Goal: Task Accomplishment & Management: Use online tool/utility

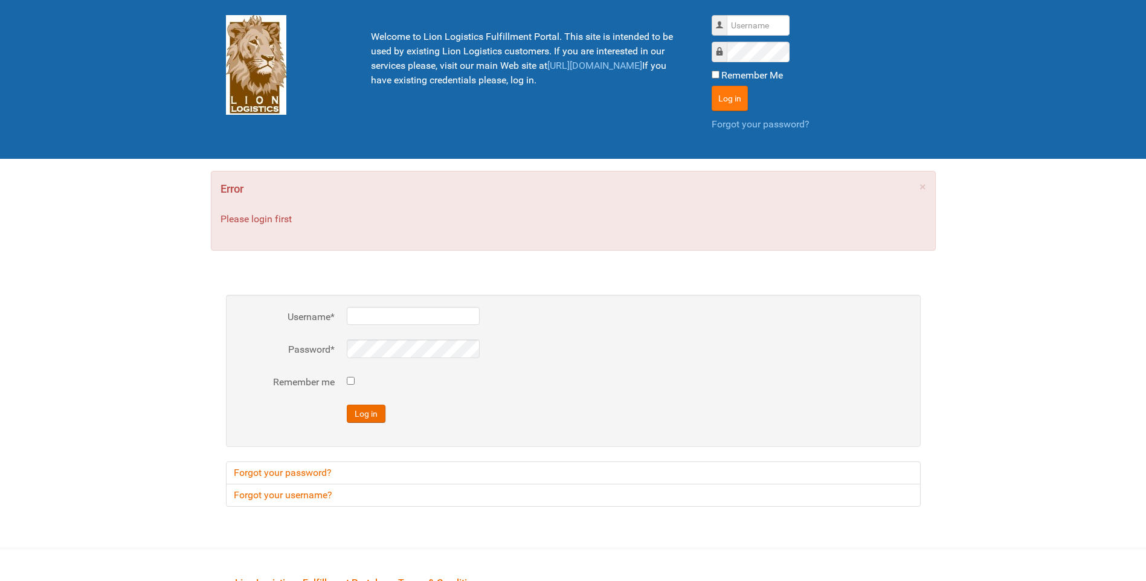
type input "lion"
click at [728, 95] on button "Log in" at bounding box center [729, 98] width 36 height 25
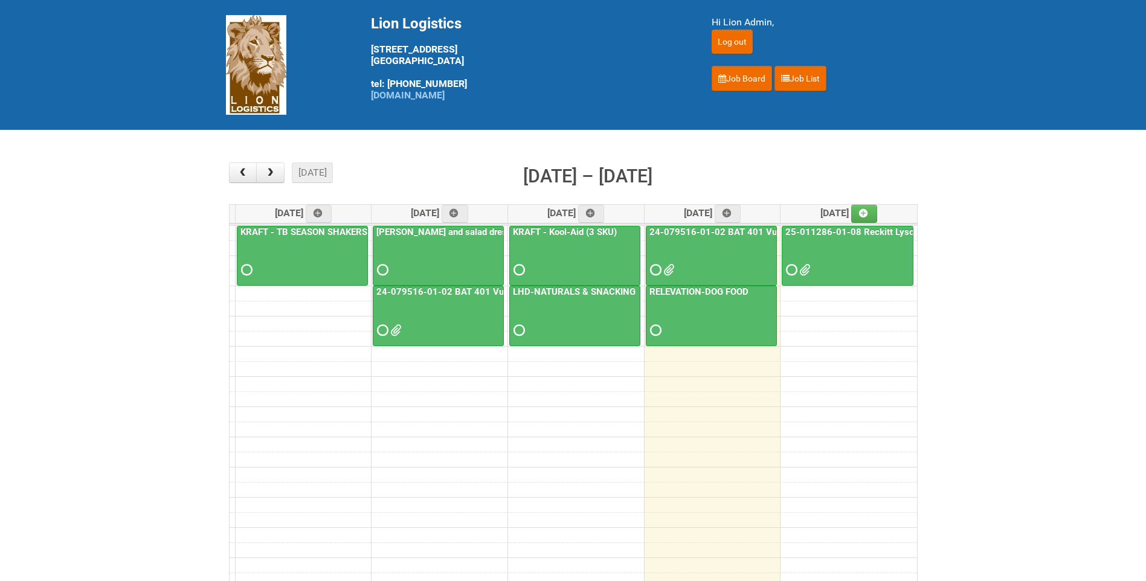
click at [750, 237] on div "24-079516-01-02 BAT 401 Vuse Box RCT" at bounding box center [711, 252] width 130 height 53
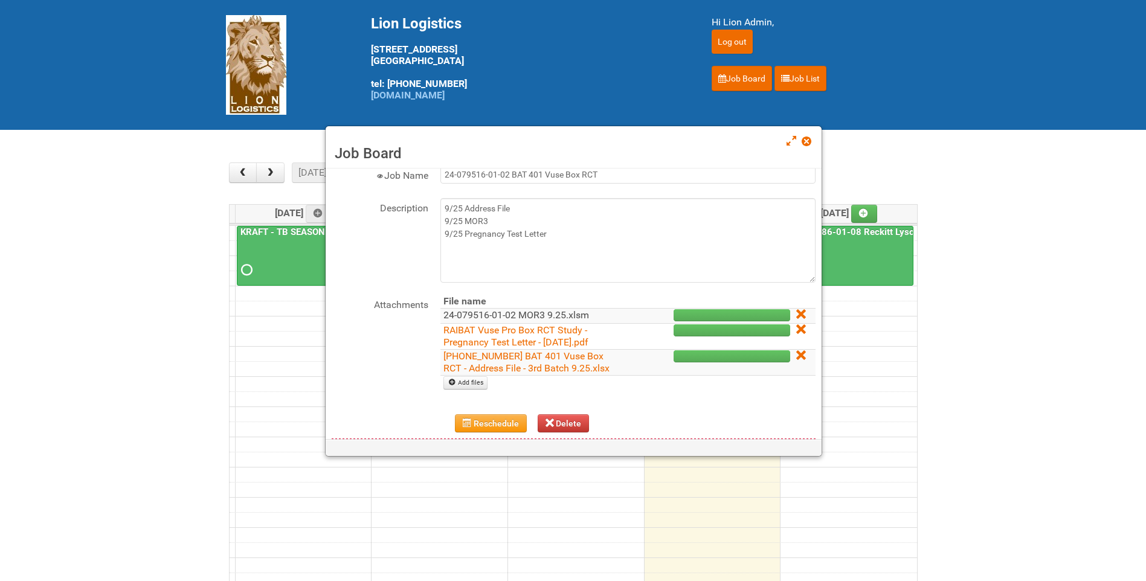
scroll to position [60, 0]
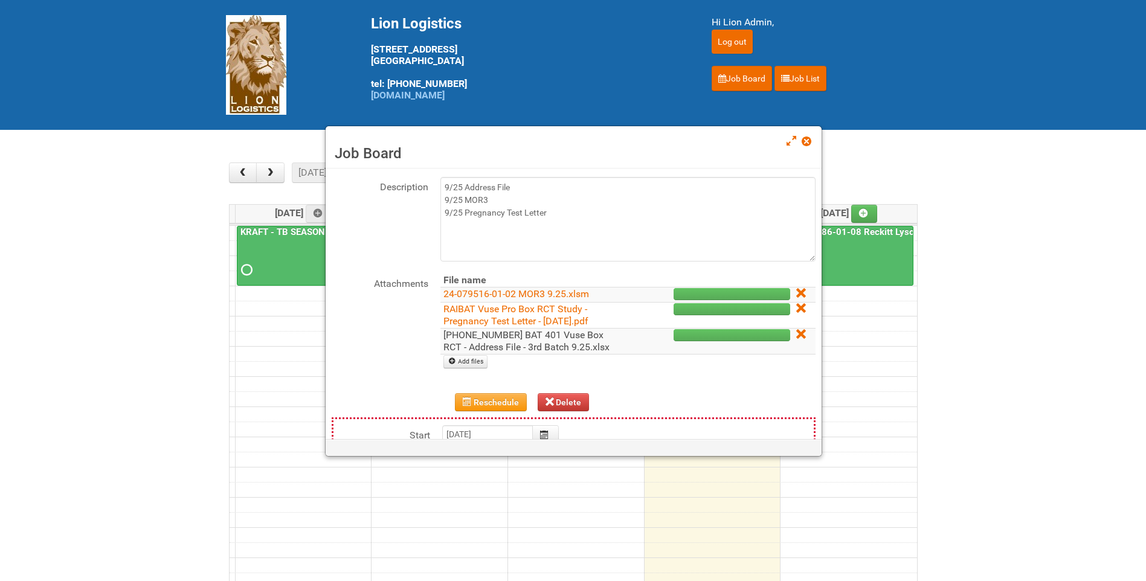
click at [517, 343] on link "[PHONE_NUMBER] BAT 401 Vuse Box RCT - Address File - 3rd Batch 9.25.xlsx" at bounding box center [526, 341] width 166 height 24
click at [537, 297] on link "24-079516-01-02 MOR3 9.25.xlsm" at bounding box center [516, 293] width 146 height 11
